Goal: Find specific page/section: Find specific page/section

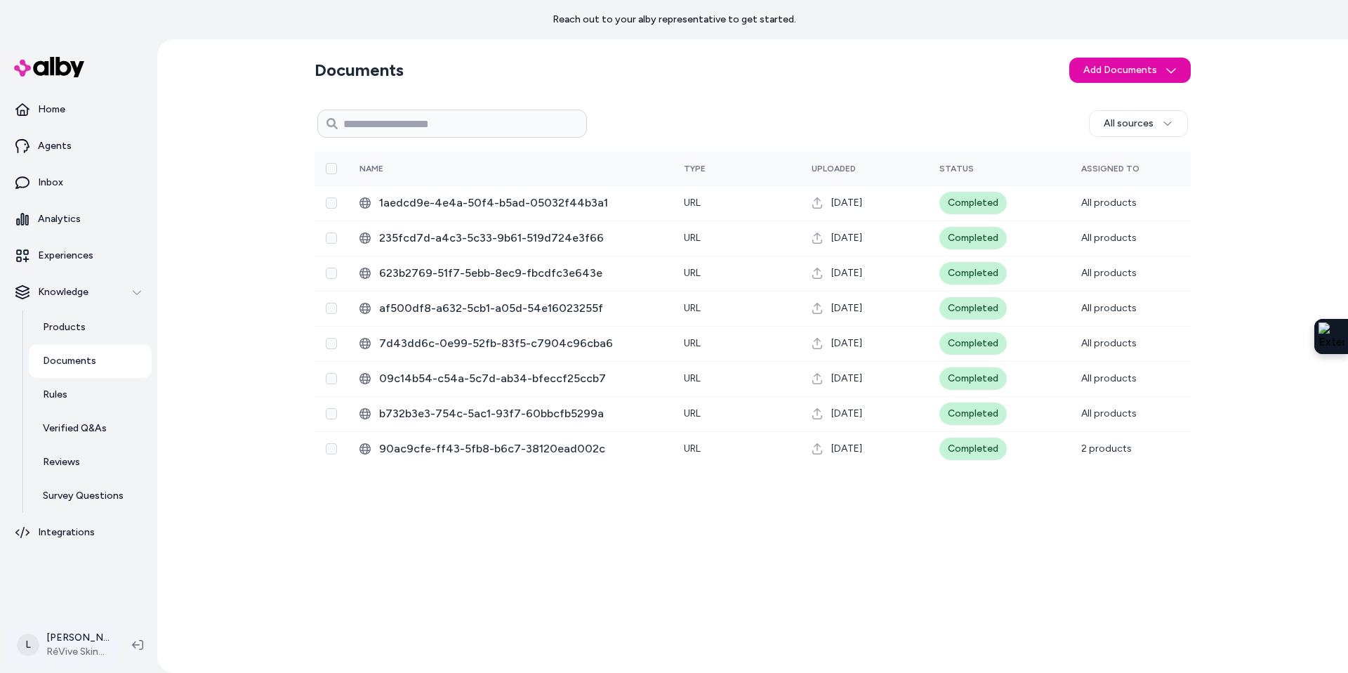
click at [88, 649] on html "Reach out to your alby representative to get started. Home Agents Inbox Analyti…" at bounding box center [674, 336] width 1348 height 673
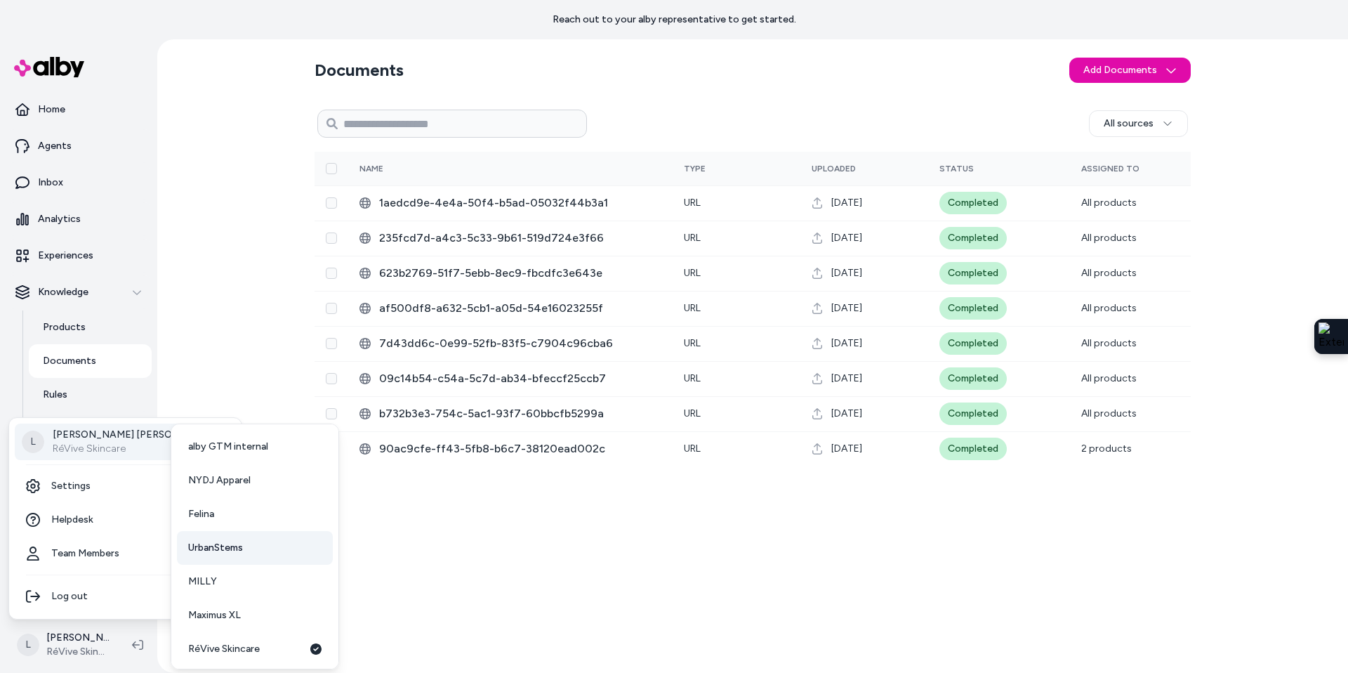
click at [253, 545] on link "UrbanStems" at bounding box center [255, 548] width 156 height 34
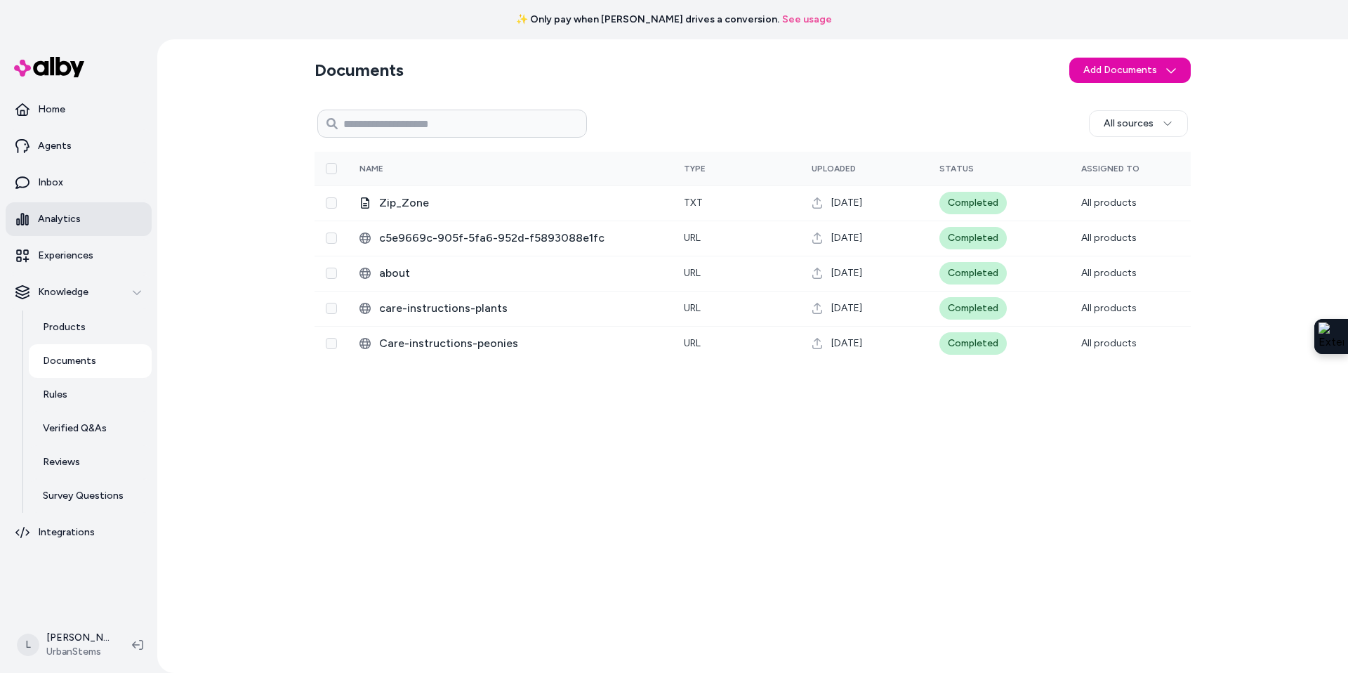
click at [51, 221] on p "Analytics" at bounding box center [59, 219] width 43 height 14
